Goal: Information Seeking & Learning: Check status

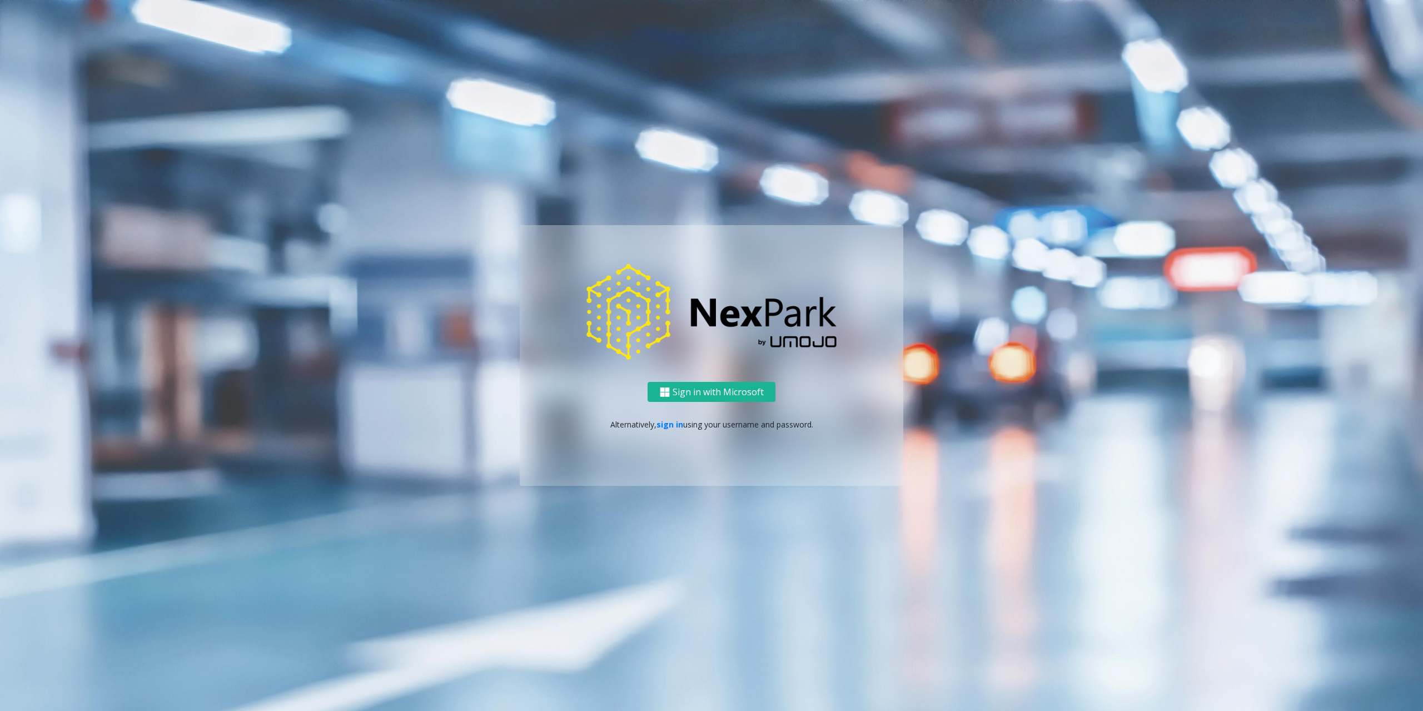
click at [665, 431] on div "Sign in with Microsoft Alternatively, sign in using your username and password." at bounding box center [712, 434] width 384 height 105
click at [674, 432] on div "Sign in with Microsoft Alternatively, sign in using your username and password." at bounding box center [712, 434] width 384 height 105
click at [673, 425] on link "sign in" at bounding box center [670, 424] width 27 height 11
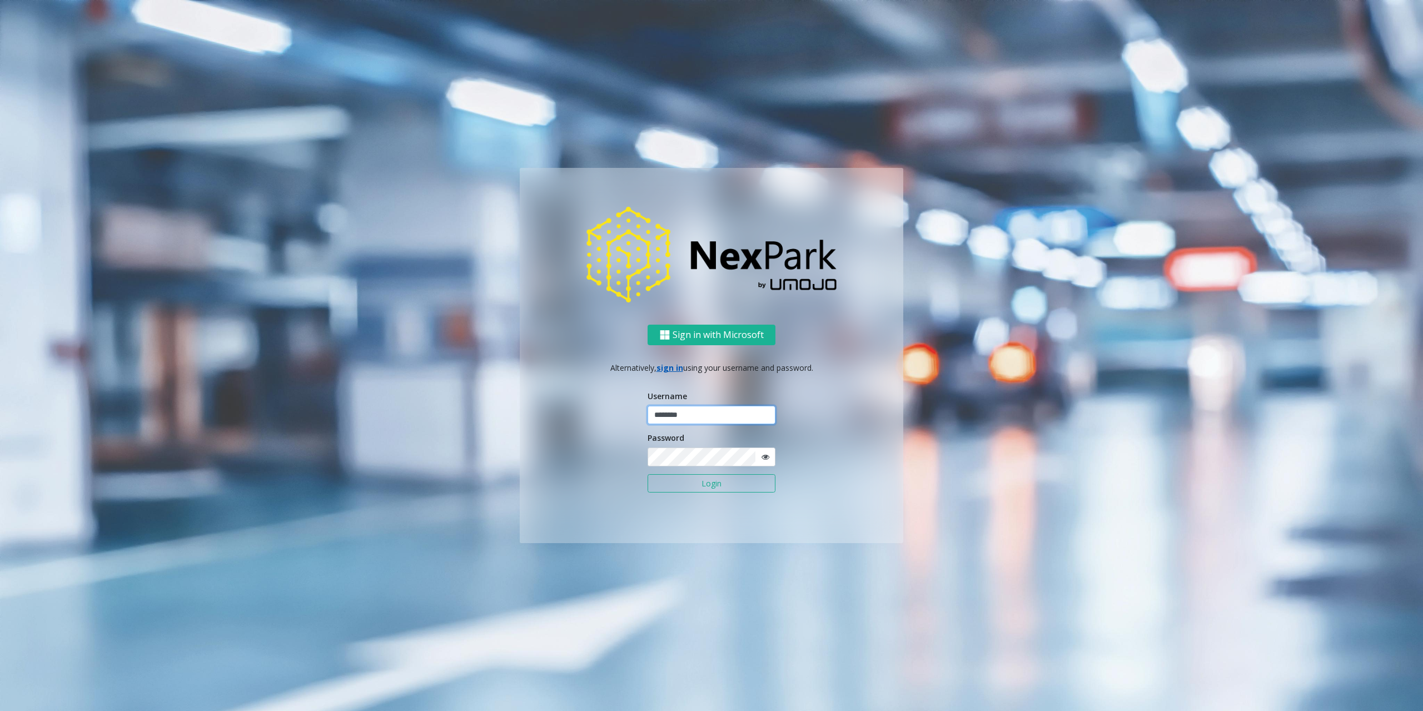
type input "********"
click at [686, 486] on button "Login" at bounding box center [712, 483] width 128 height 19
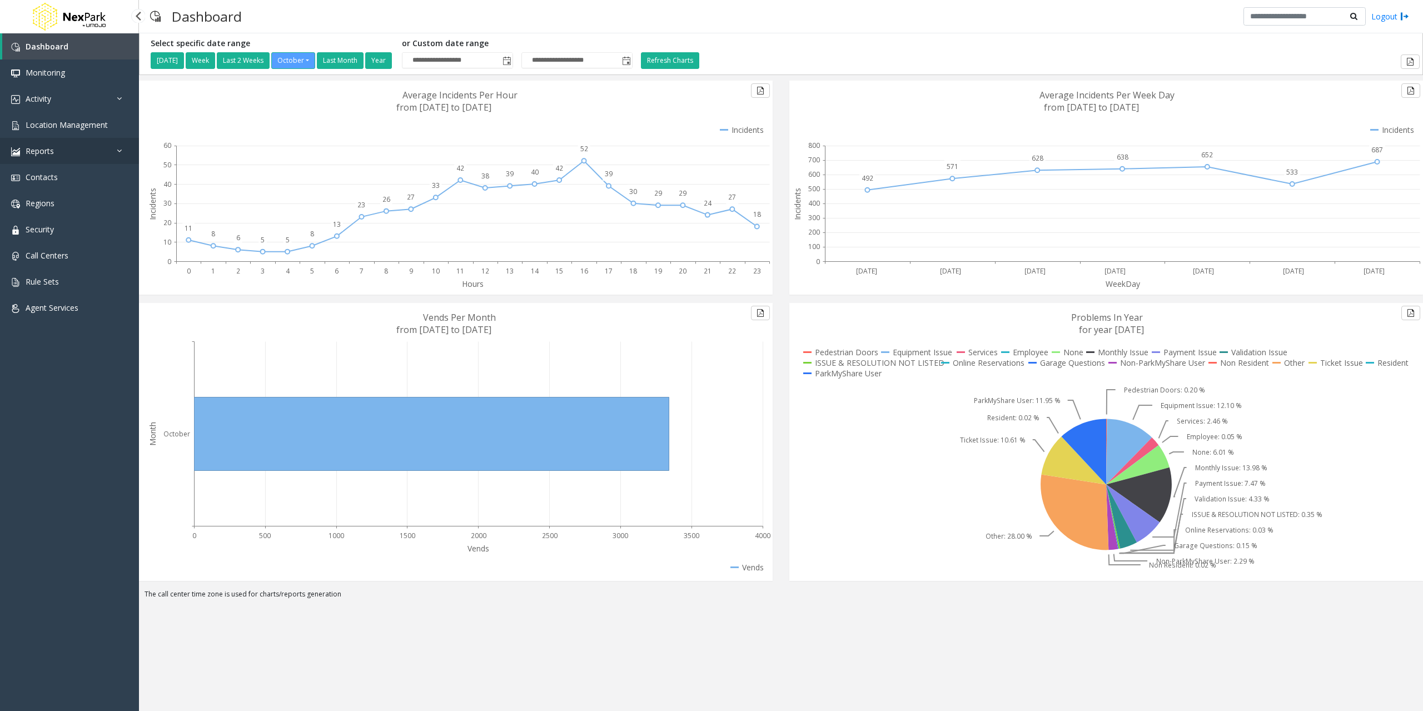
click at [52, 150] on span "Reports" at bounding box center [40, 151] width 28 height 11
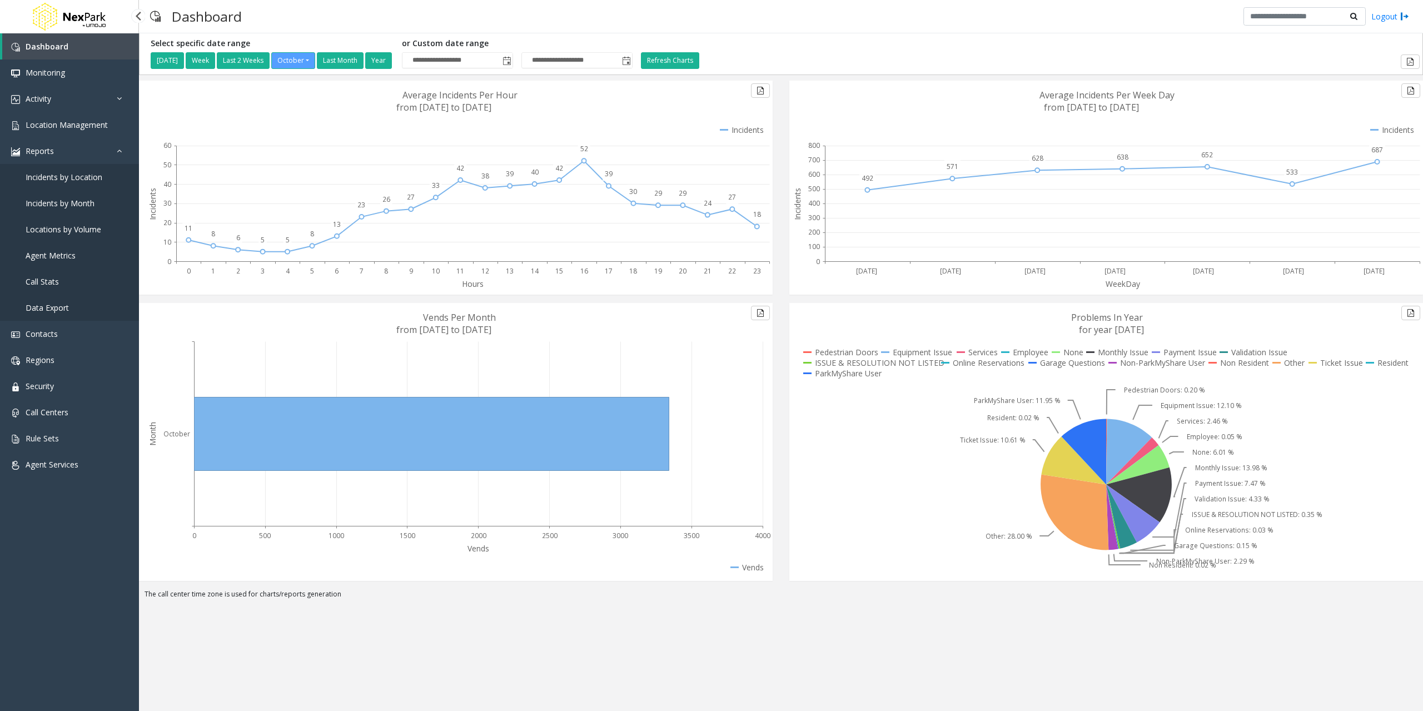
click at [70, 177] on span "Incidents by Location" at bounding box center [64, 177] width 77 height 11
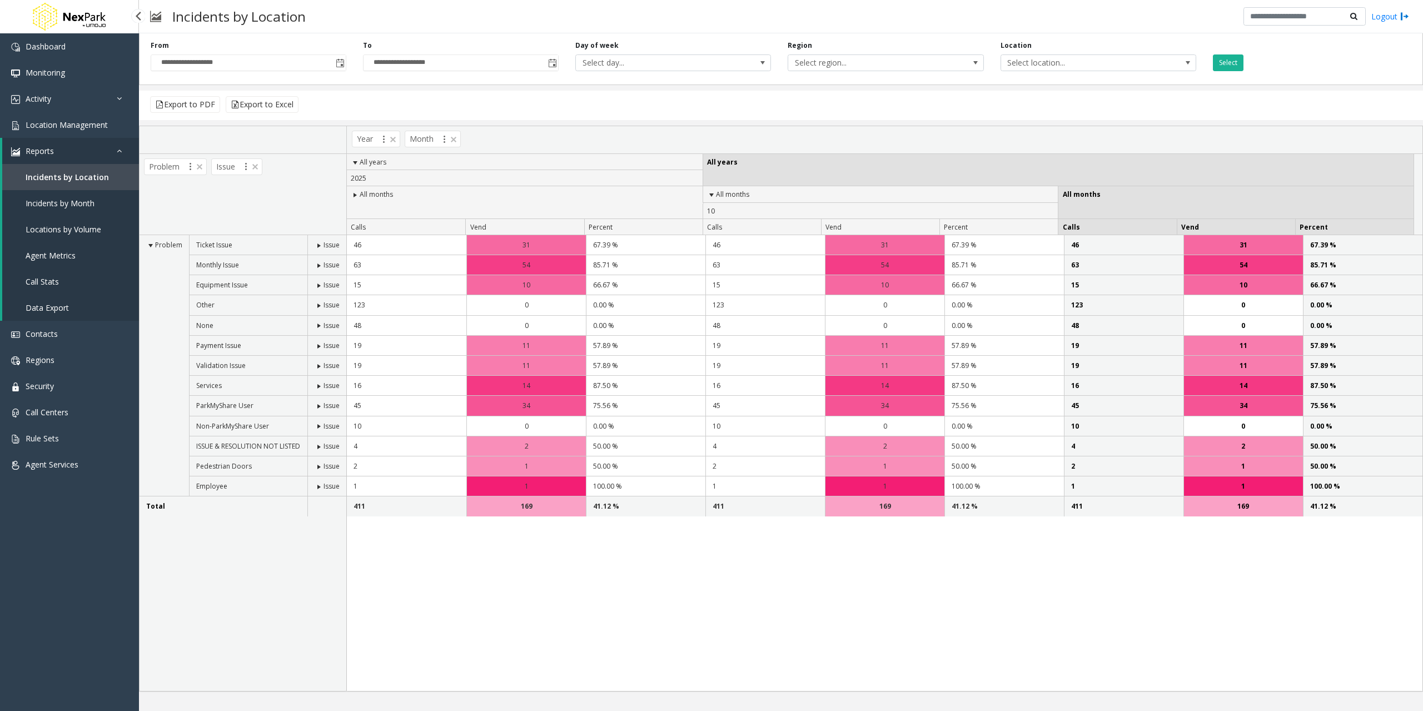
click at [46, 192] on link "Incidents by Month" at bounding box center [70, 203] width 137 height 26
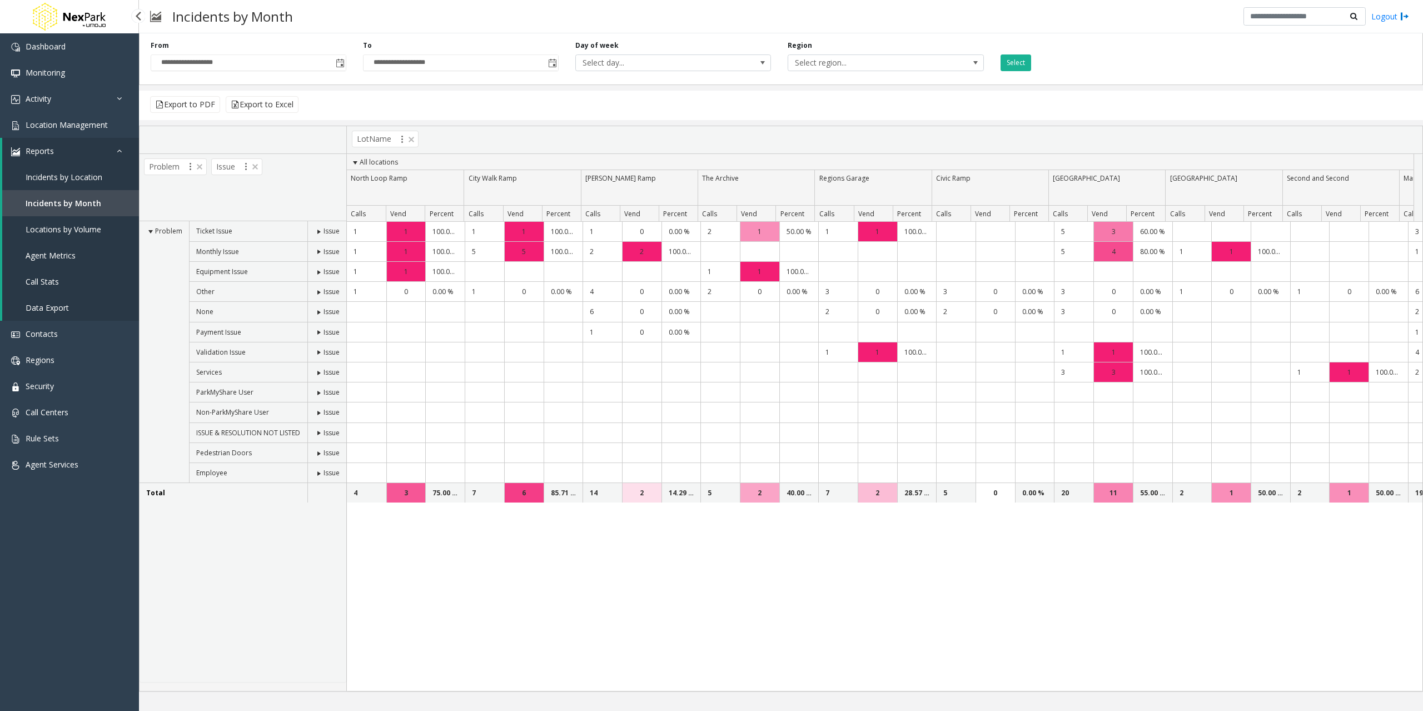
click at [77, 231] on span "Locations by Volume" at bounding box center [64, 229] width 76 height 11
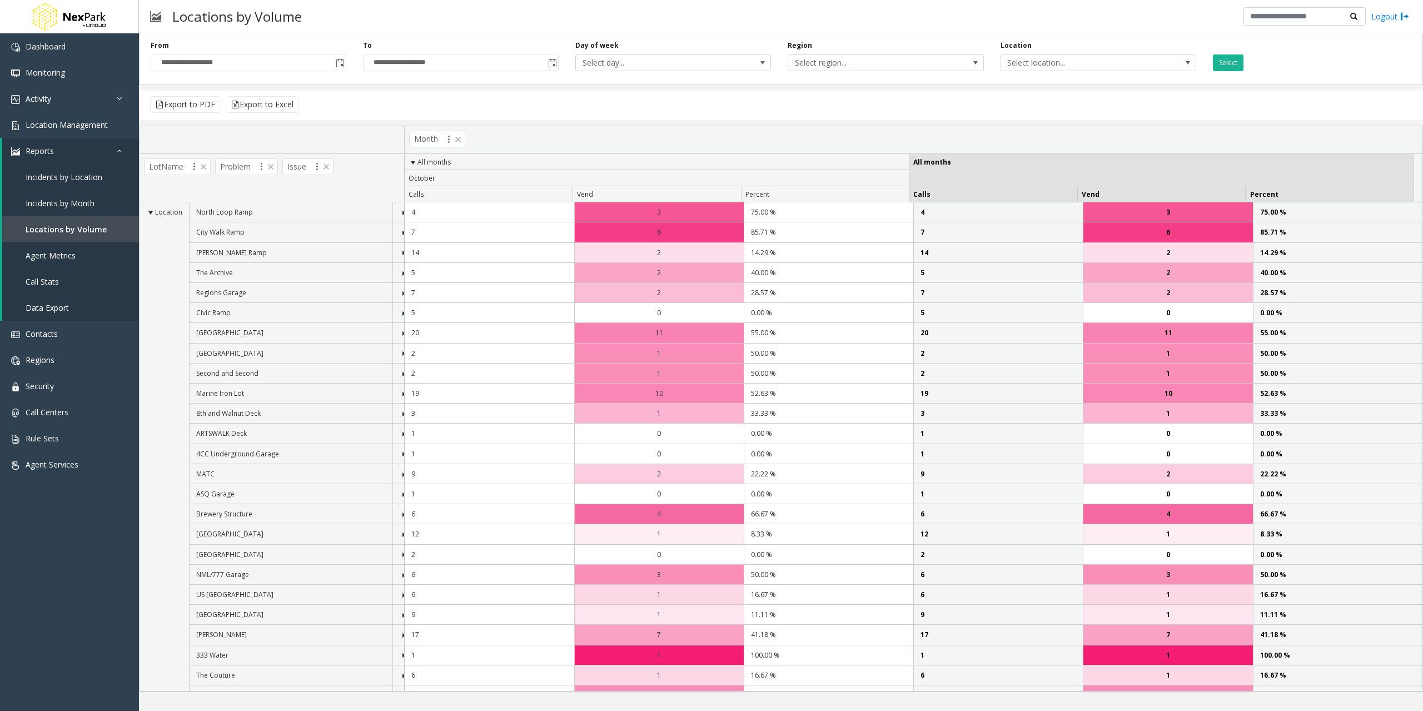
click at [806, 97] on div "Export to PDF Export to Excel" at bounding box center [781, 105] width 1284 height 29
click at [58, 85] on link "Monitoring" at bounding box center [69, 72] width 139 height 26
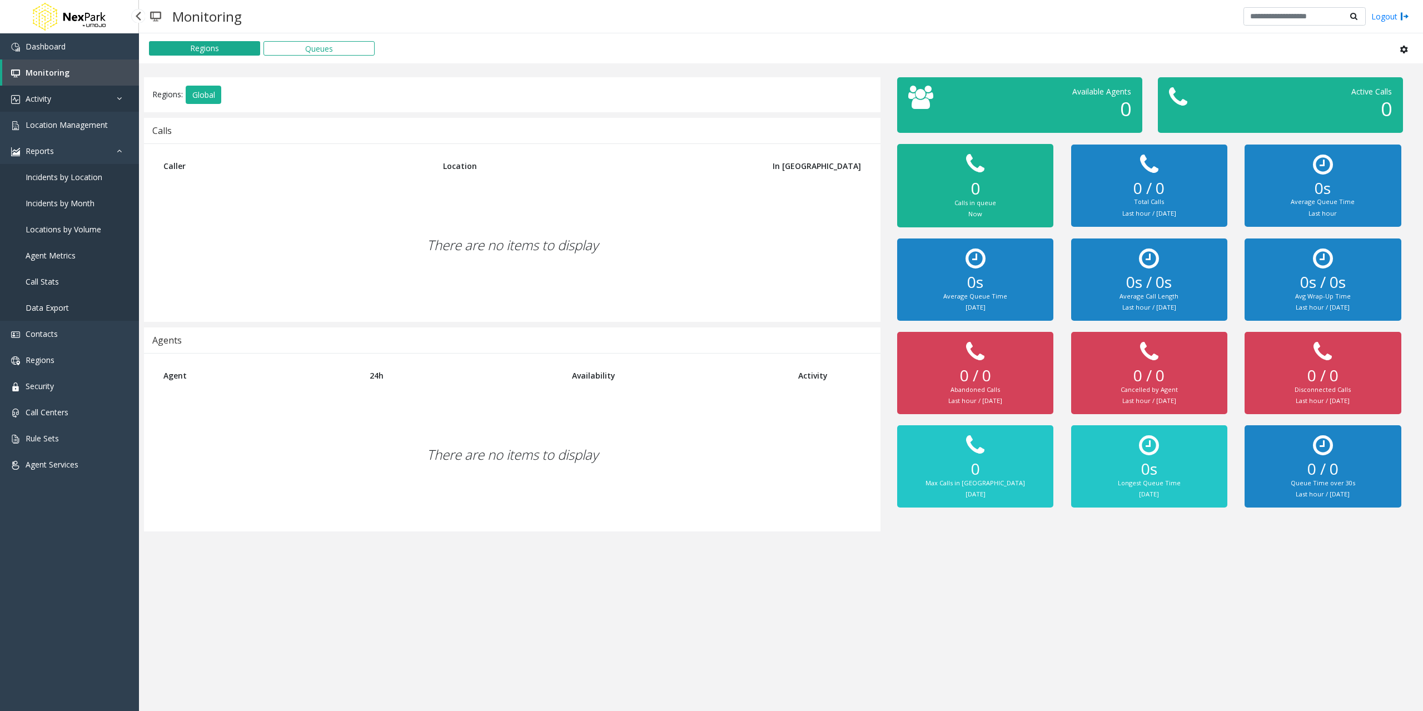
click at [63, 102] on link "Activity" at bounding box center [69, 99] width 139 height 26
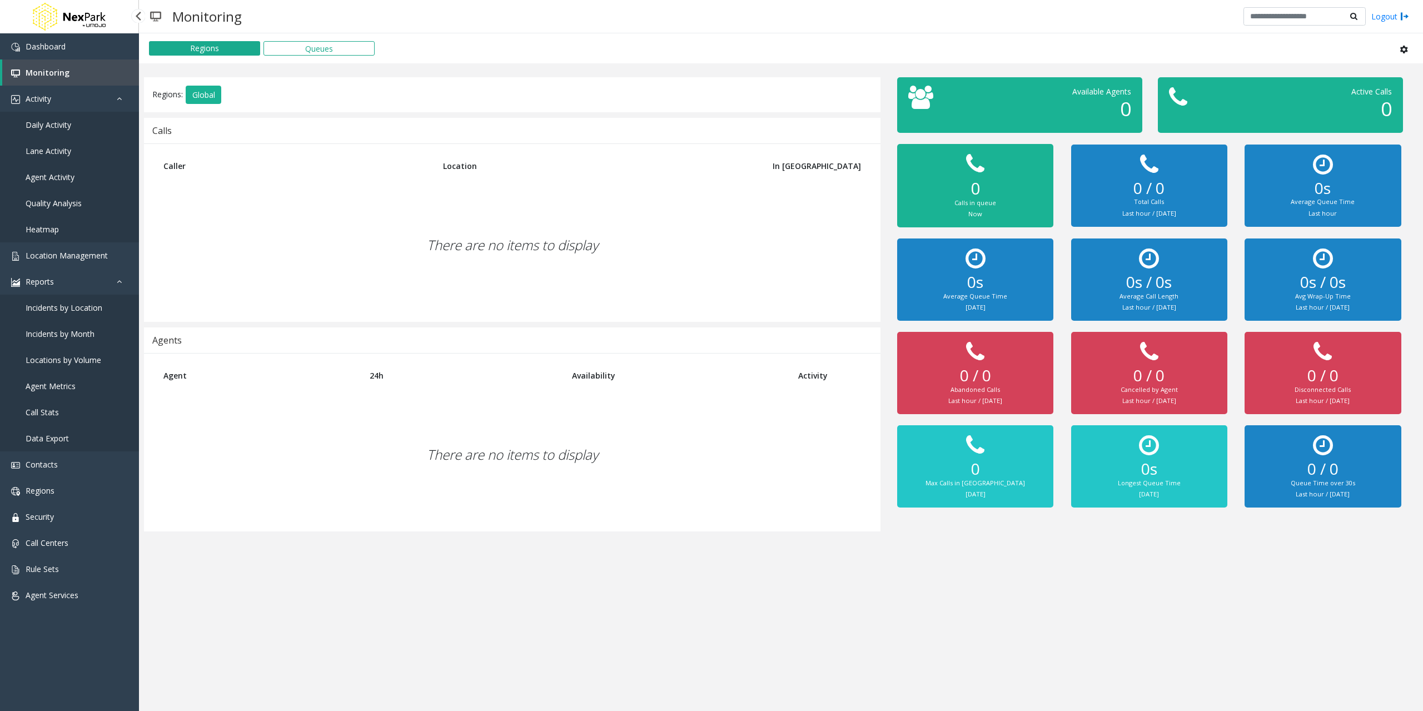
click at [90, 131] on link "Daily Activity" at bounding box center [69, 125] width 139 height 26
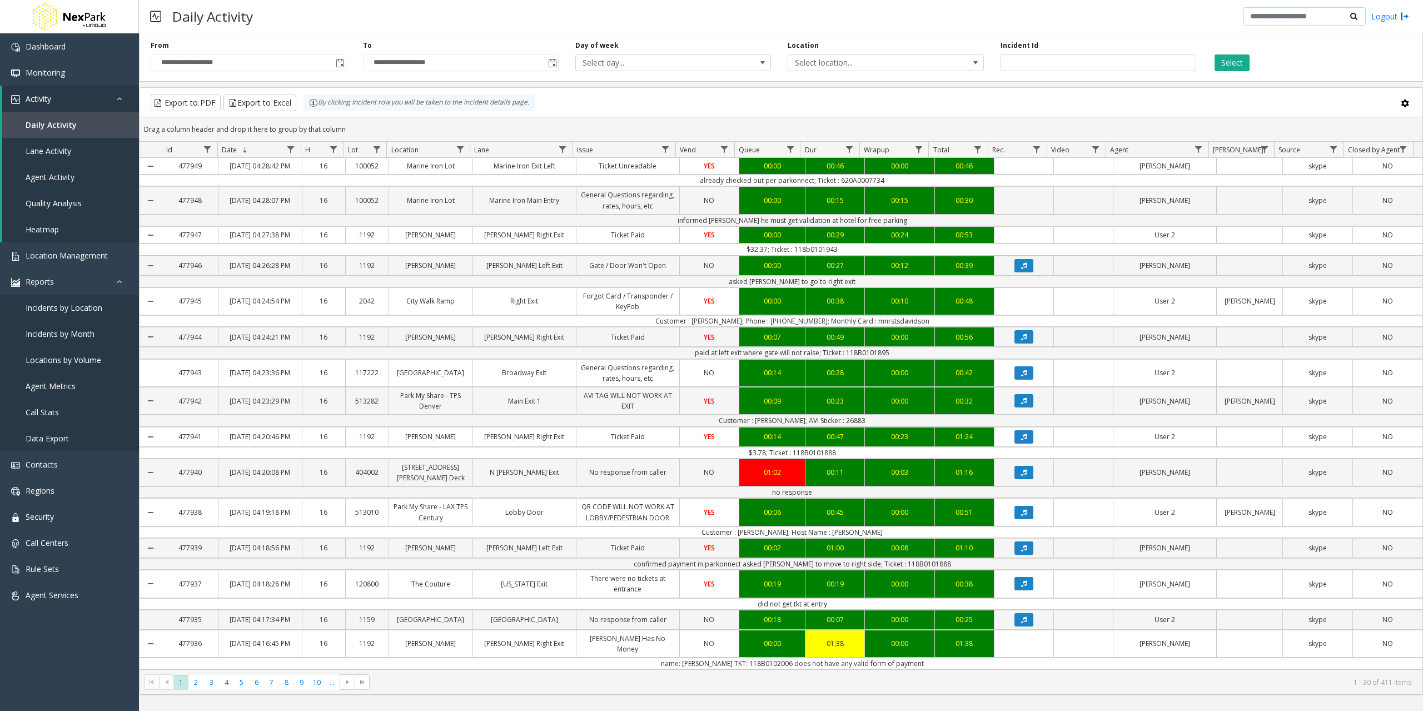
click at [540, 26] on div "Daily Activity Logout" at bounding box center [781, 16] width 1284 height 33
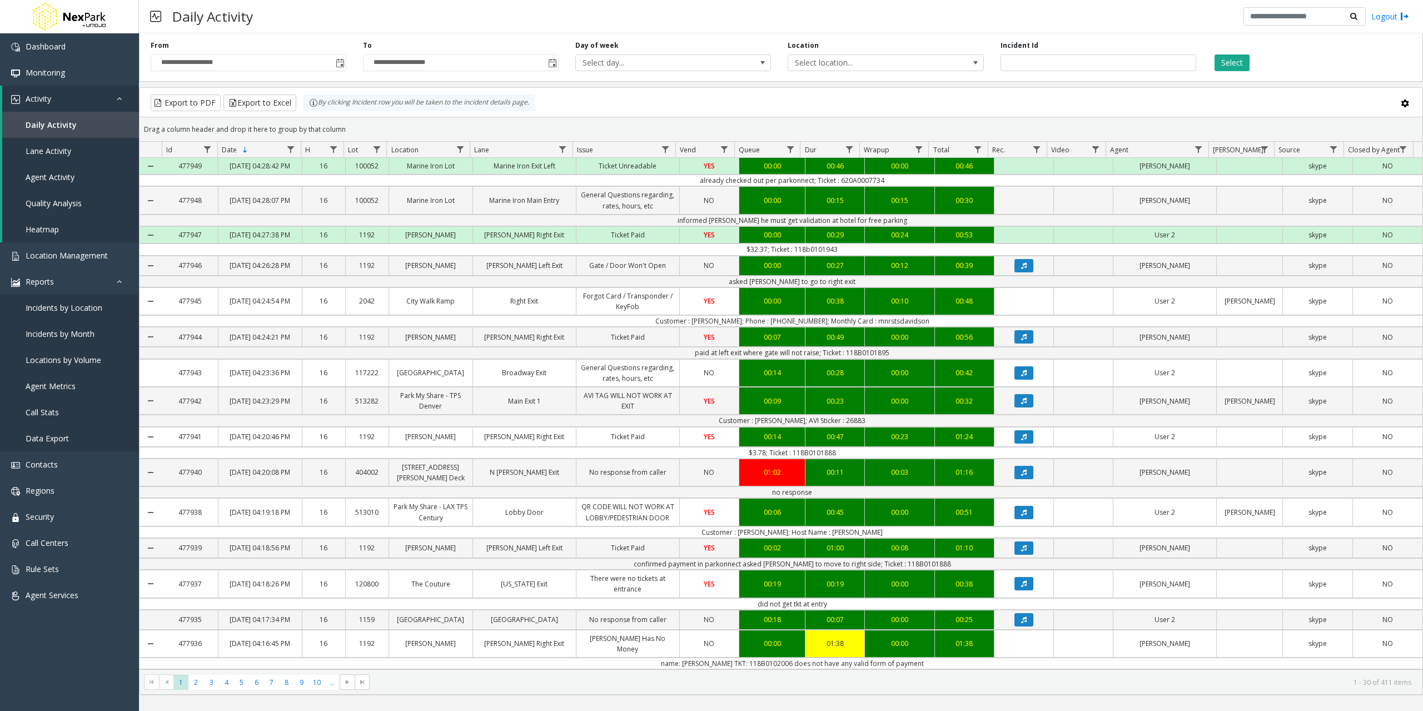
click at [572, 7] on div "Daily Activity Logout" at bounding box center [781, 16] width 1284 height 33
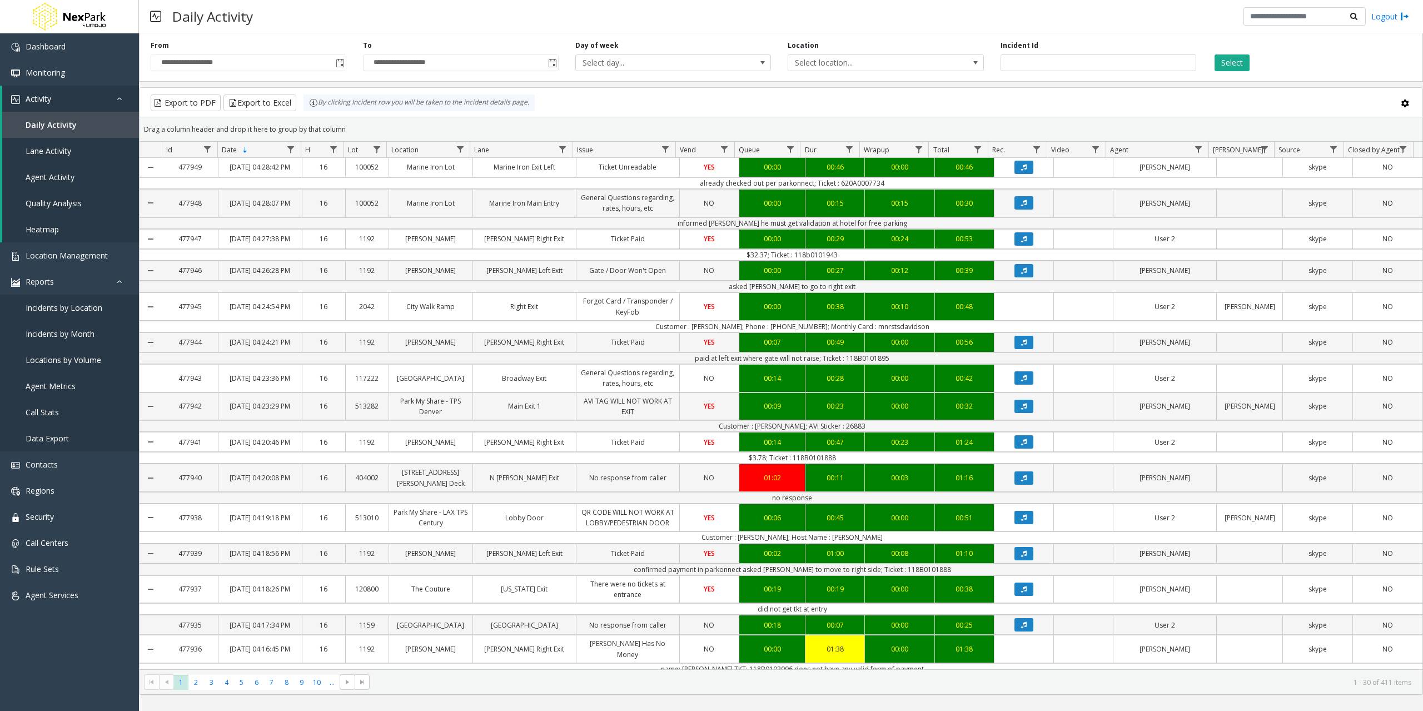
click at [430, 21] on div "Daily Activity Logout" at bounding box center [781, 16] width 1284 height 33
click at [67, 259] on span "Location Management" at bounding box center [67, 255] width 82 height 11
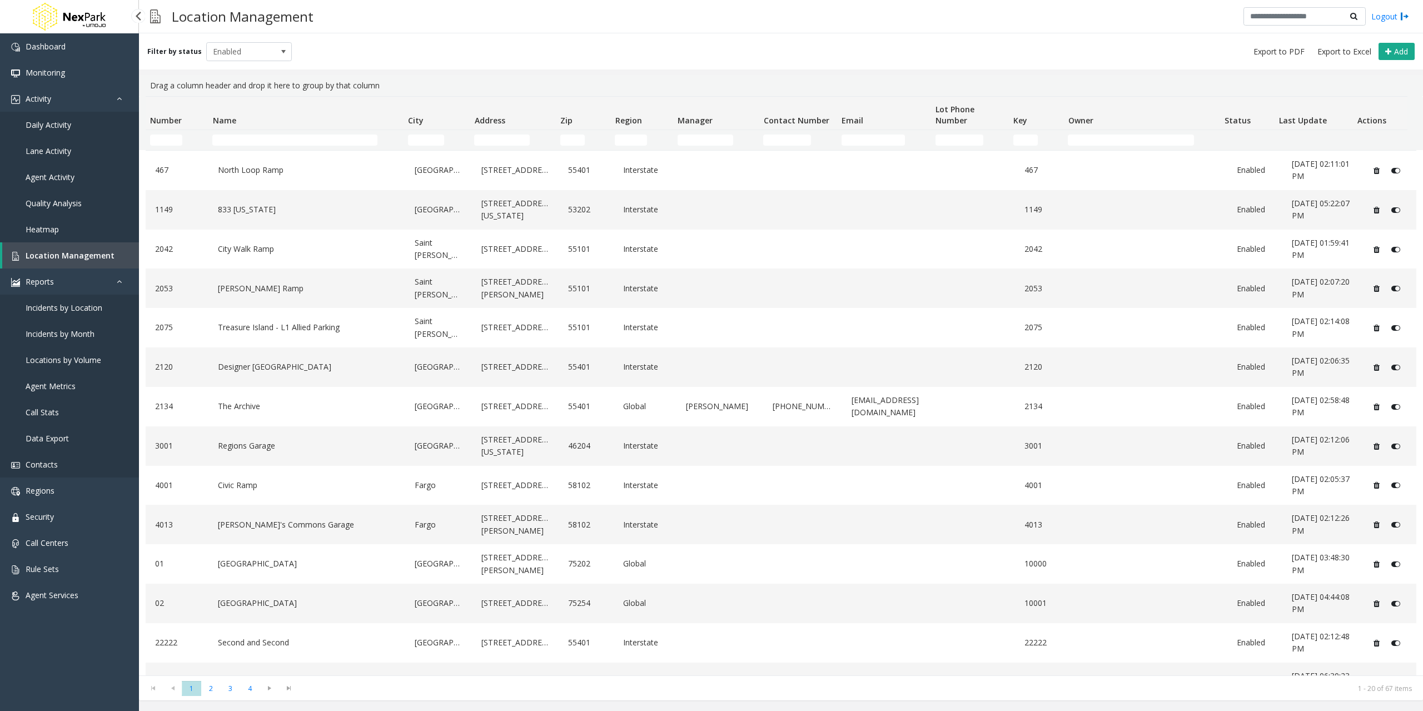
click at [61, 472] on link "Contacts" at bounding box center [69, 464] width 139 height 26
